Goal: Information Seeking & Learning: Learn about a topic

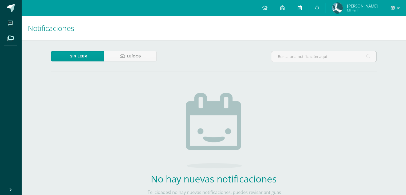
click at [302, 9] on icon at bounding box center [299, 7] width 4 height 5
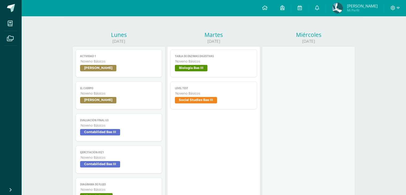
scroll to position [80, 0]
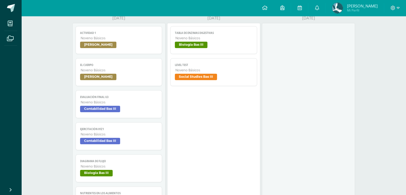
click at [113, 106] on link "Evaluación final U3 Noveno Básicos Contabilidad Bas III" at bounding box center [119, 104] width 87 height 28
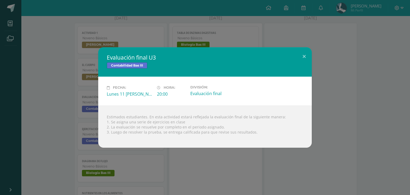
click at [62, 95] on div "Evaluación final U3 Contabilidad Bas III Fecha: Lunes 11 [PERSON_NAME] Hora: 20…" at bounding box center [205, 97] width 406 height 100
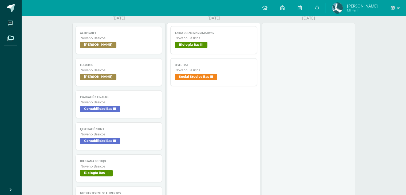
click at [92, 130] on span "Ejercitación 01Z1" at bounding box center [119, 128] width 78 height 3
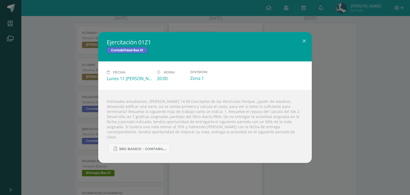
click at [60, 80] on div "Ejercitación 01Z1 Contabilidad Bas III Fecha: Lunes 11 [PERSON_NAME] Hora: 20:0…" at bounding box center [205, 97] width 406 height 131
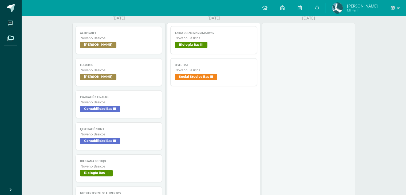
click at [144, 139] on span "Contabilidad Bas III" at bounding box center [119, 142] width 78 height 8
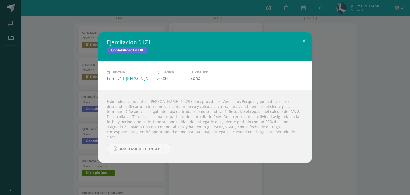
click at [59, 117] on div "Ejercitación 01Z1 Contabilidad Bas III Fecha: Lunes 11 [PERSON_NAME] Hora: 20:0…" at bounding box center [205, 97] width 406 height 131
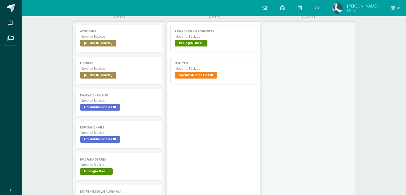
scroll to position [53, 0]
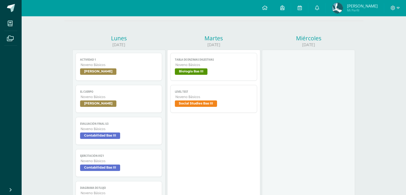
click at [225, 91] on span "Level test" at bounding box center [214, 91] width 78 height 3
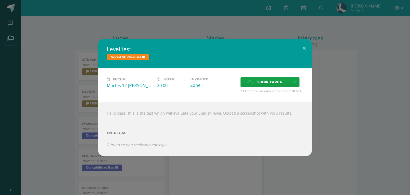
drag, startPoint x: 54, startPoint y: 108, endPoint x: 57, endPoint y: 107, distance: 2.7
click at [55, 108] on div "Level test Social Studies Bas III Fecha: Martes 12 [PERSON_NAME] Hora: 20:00 Di…" at bounding box center [205, 97] width 406 height 117
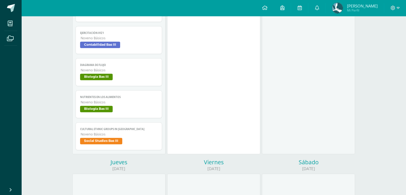
scroll to position [187, 0]
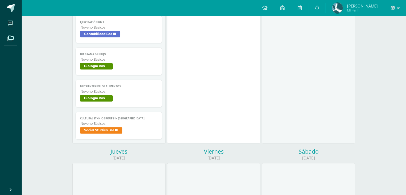
click at [115, 122] on link "Cultural Ethnic groups in [GEOGRAPHIC_DATA] Noveno Básicos Social Studies Bas I…" at bounding box center [119, 126] width 87 height 28
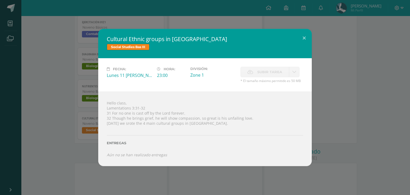
click at [63, 123] on div "Cultural Ethnic groups in [GEOGRAPHIC_DATA] Social Studies Bas III Fecha: Lunes…" at bounding box center [205, 97] width 406 height 137
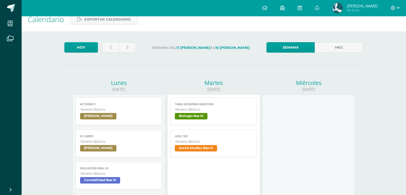
scroll to position [0, 0]
